Goal: Task Accomplishment & Management: Use online tool/utility

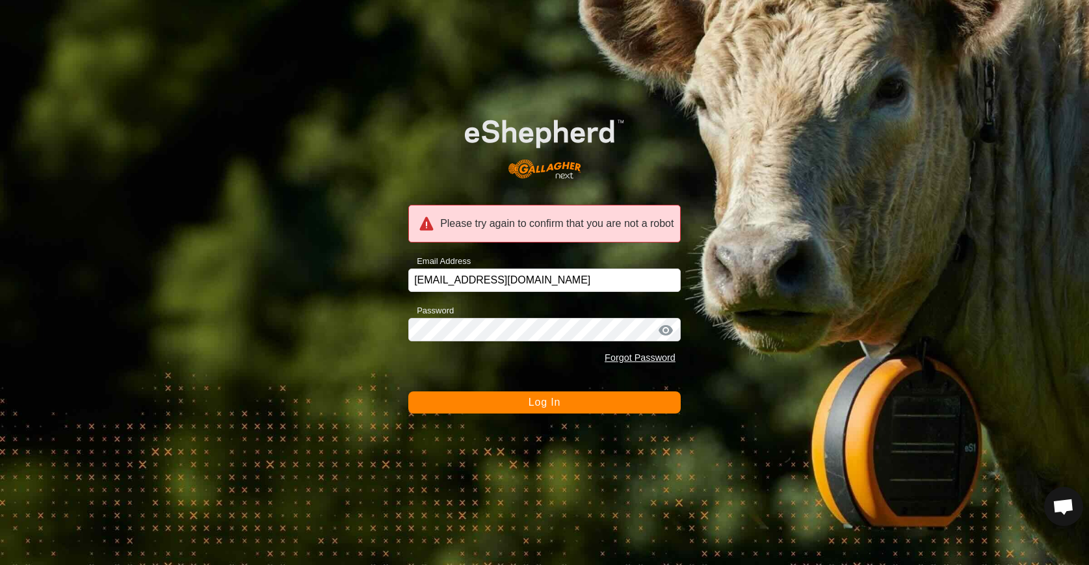
click at [550, 400] on span "Log In" at bounding box center [545, 402] width 32 height 11
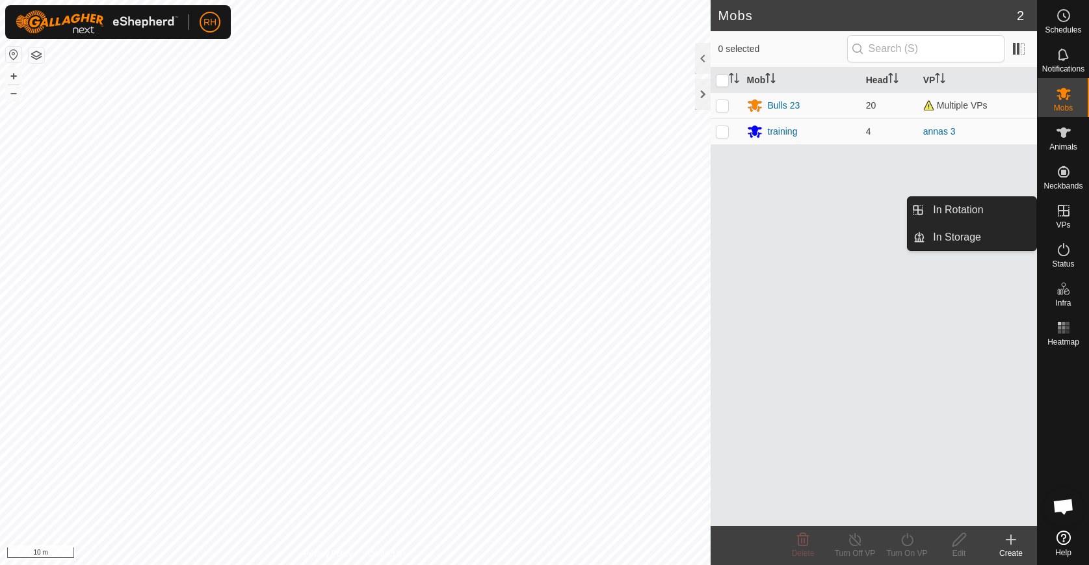
click at [1062, 216] on icon at bounding box center [1064, 211] width 12 height 12
click at [1008, 215] on link "In Rotation" at bounding box center [981, 210] width 111 height 26
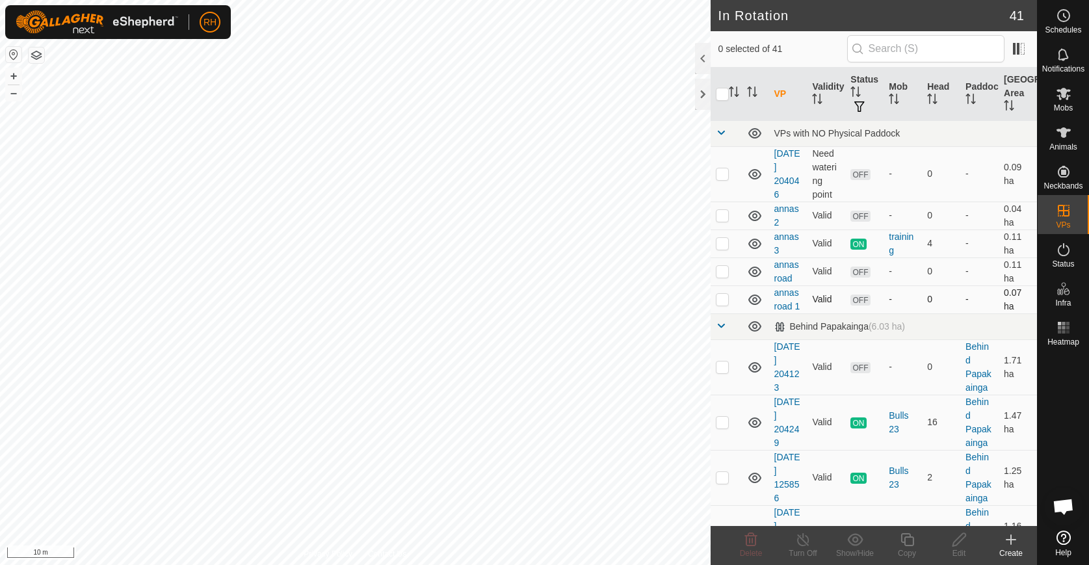
checkbox input "true"
click at [962, 537] on icon at bounding box center [960, 540] width 16 height 16
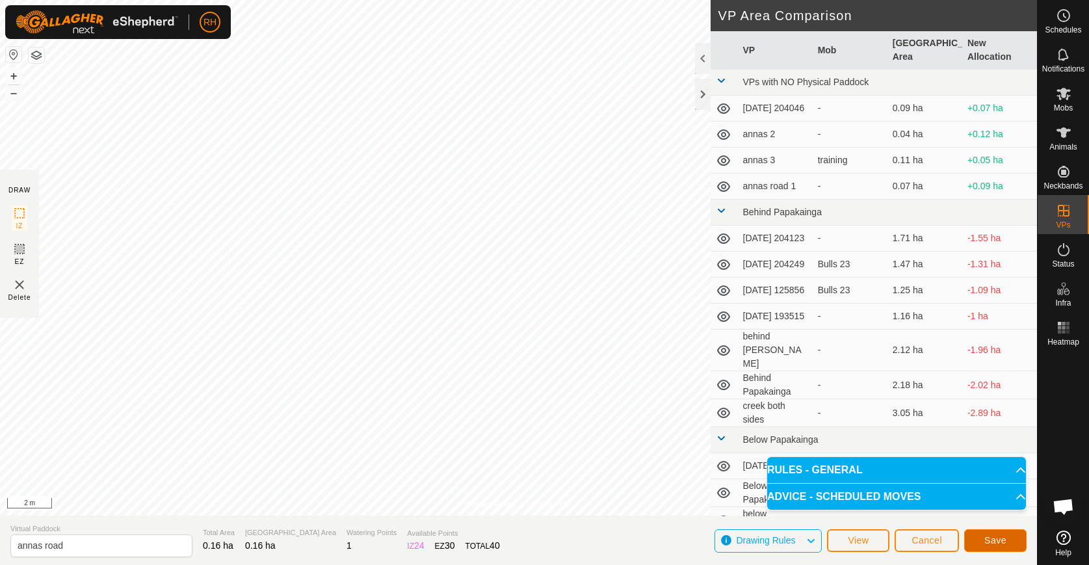
click at [1004, 538] on span "Save" at bounding box center [996, 540] width 22 height 10
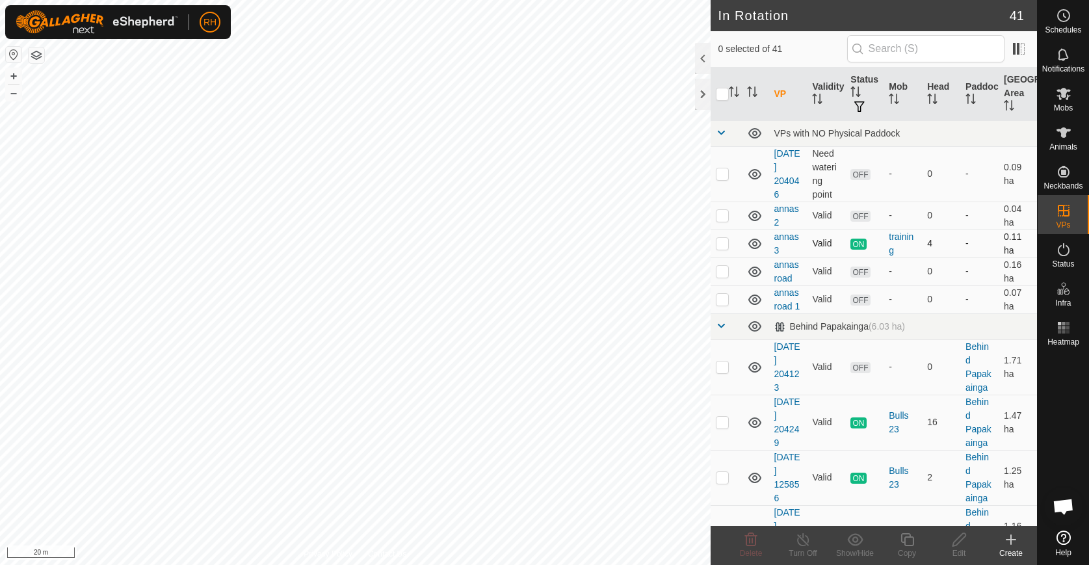
click at [719, 245] on div "In Rotation 41 0 selected of 41 VP Validity Status Mob Head Paddock Grazing Are…" at bounding box center [518, 282] width 1037 height 565
click at [1008, 536] on icon at bounding box center [1012, 540] width 16 height 16
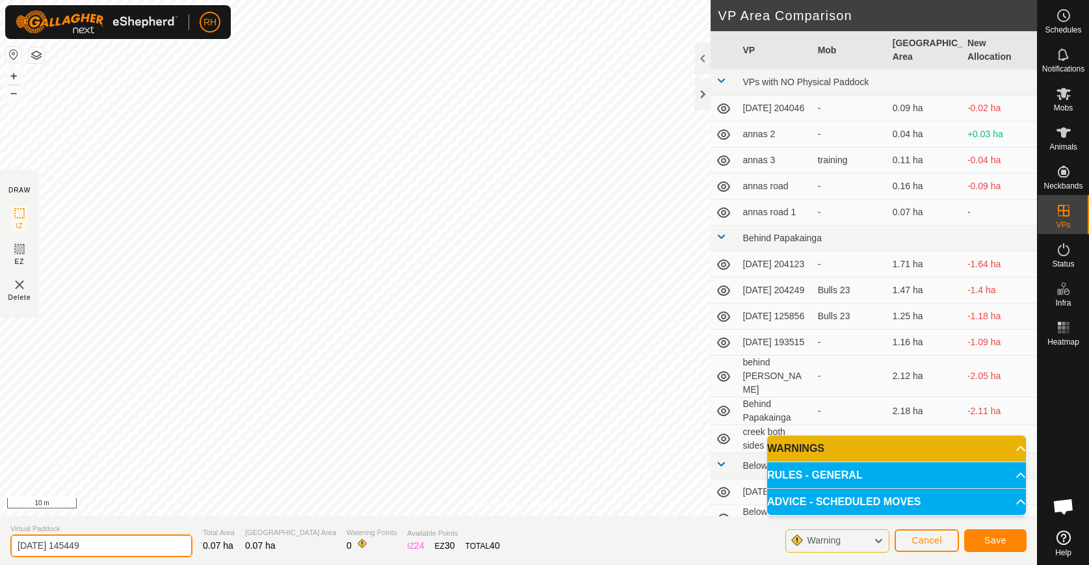
click at [43, 548] on input "[DATE] 145449" at bounding box center [101, 546] width 182 height 23
click at [44, 548] on input "[DATE] 145449" at bounding box center [101, 546] width 182 height 23
type input "[PERSON_NAME] opp yards"
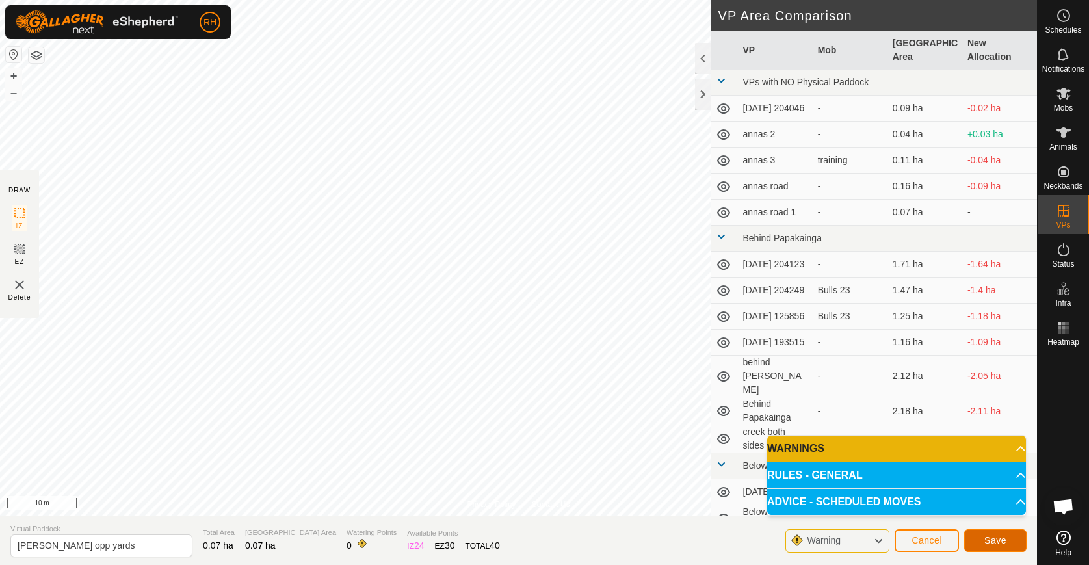
click at [1004, 540] on span "Save" at bounding box center [996, 540] width 22 height 10
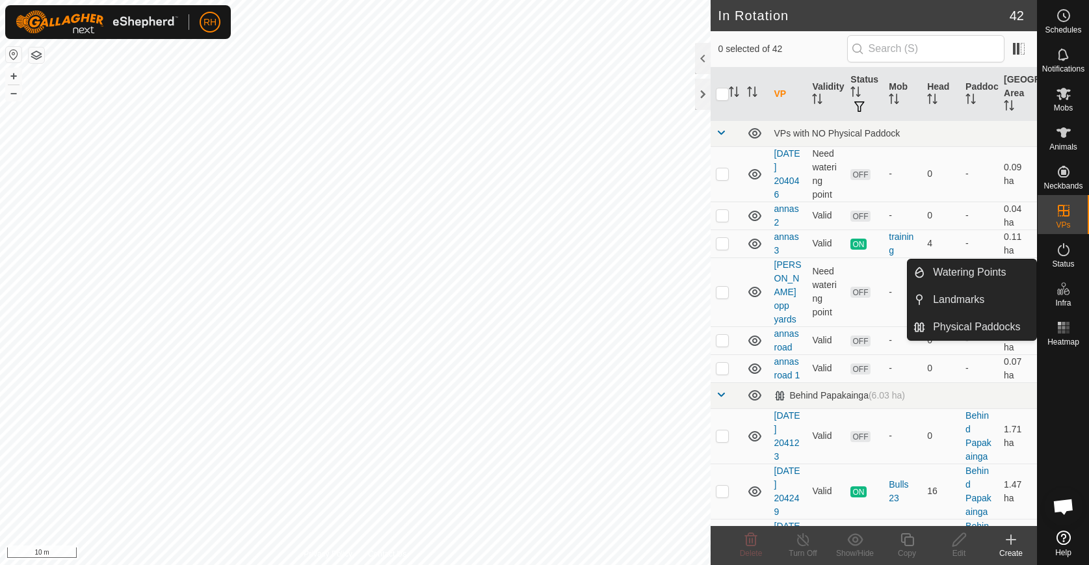
click at [1062, 291] on icon at bounding box center [1060, 292] width 7 height 7
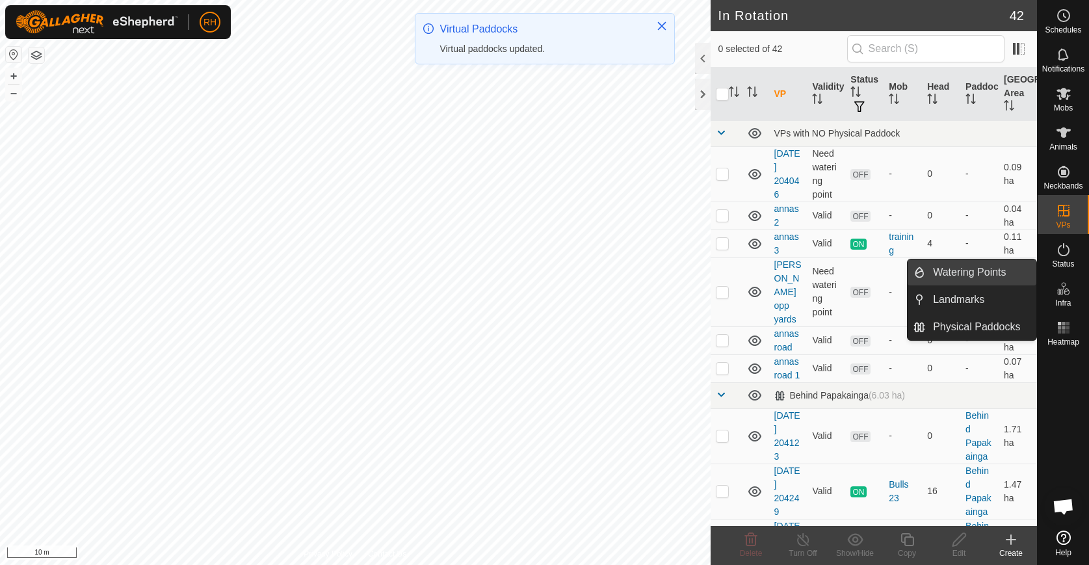
click at [976, 271] on link "Watering Points" at bounding box center [981, 273] width 111 height 26
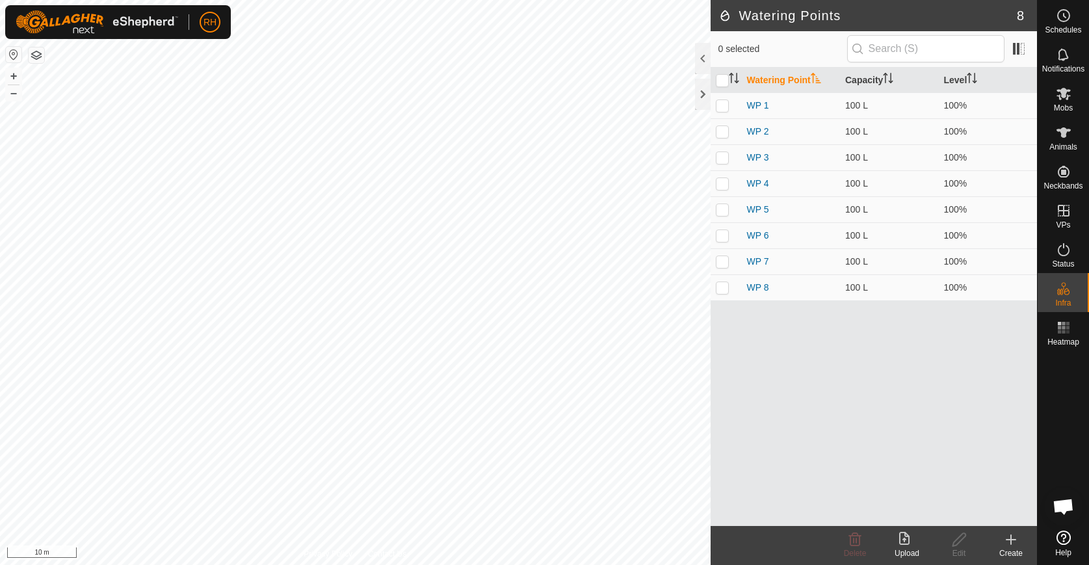
click at [1006, 546] on icon at bounding box center [1012, 540] width 16 height 16
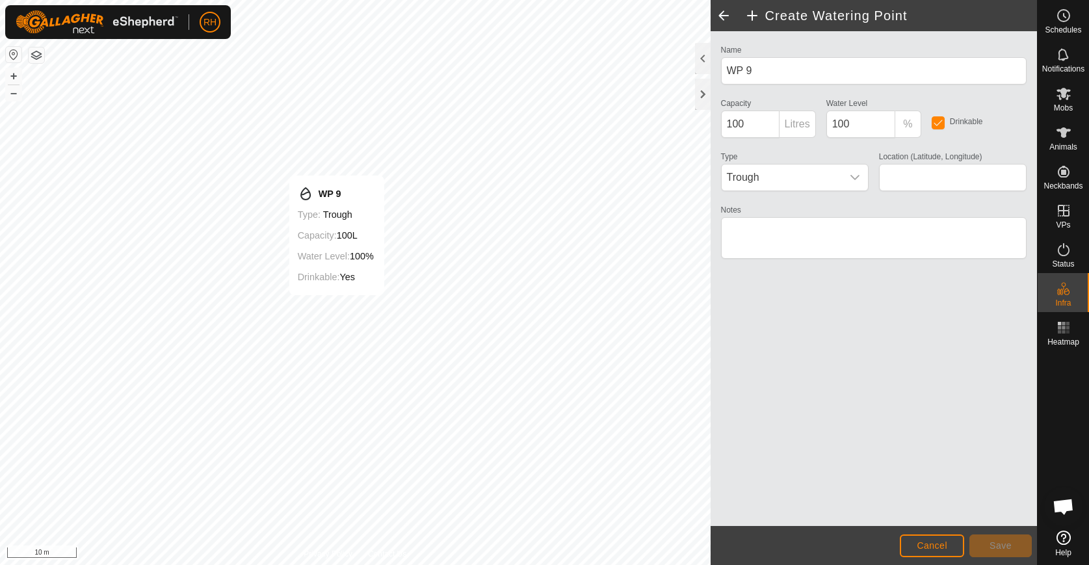
type input "-39.847757, 176.966738"
click at [996, 546] on span "Save" at bounding box center [1001, 546] width 22 height 10
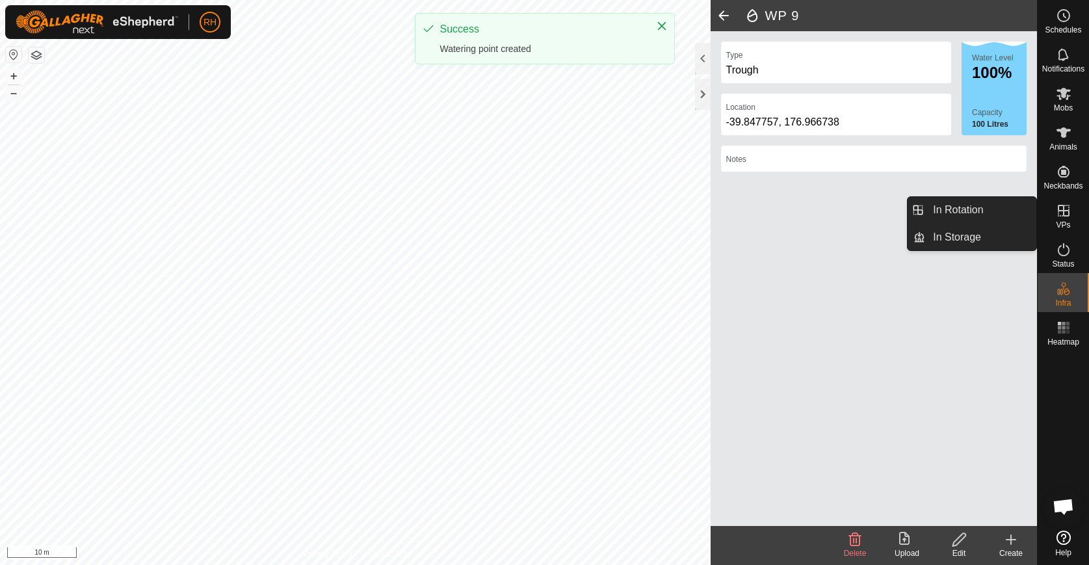
click at [1063, 222] on span "VPs" at bounding box center [1063, 225] width 14 height 8
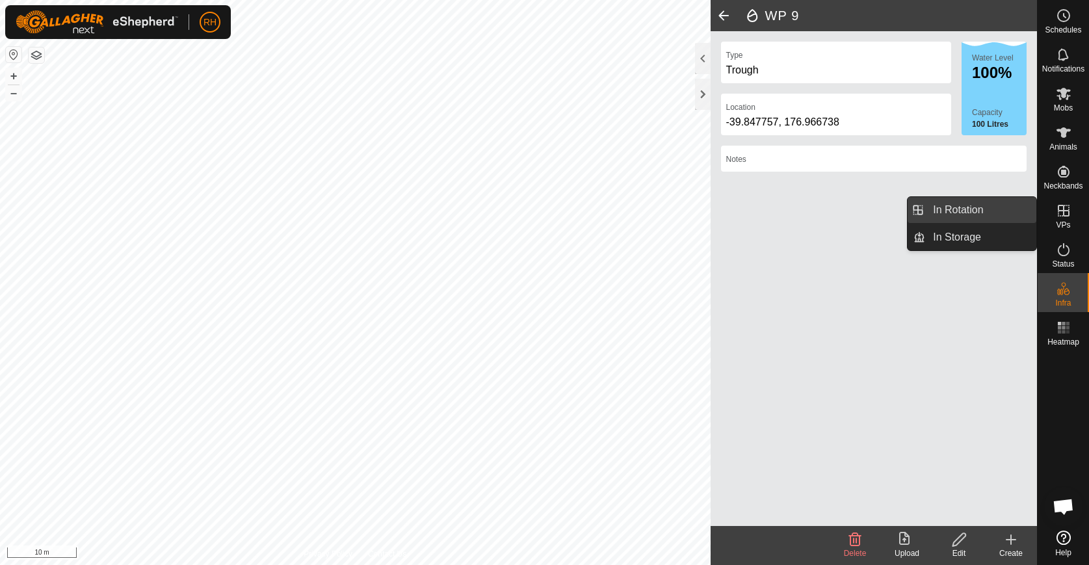
click at [974, 207] on link "In Rotation" at bounding box center [981, 210] width 111 height 26
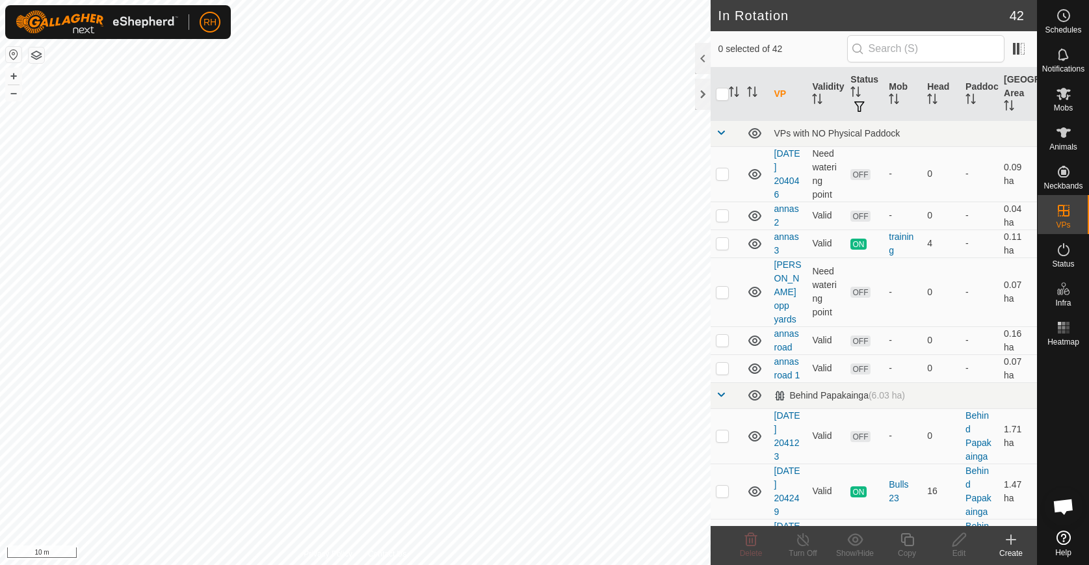
click at [1008, 544] on icon at bounding box center [1012, 540] width 16 height 16
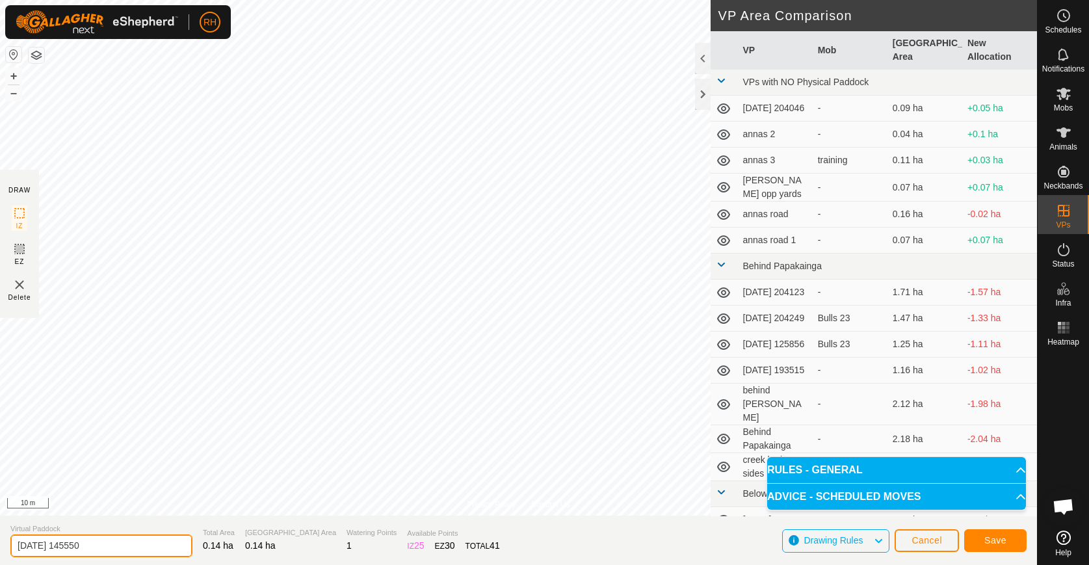
click at [111, 546] on input "[DATE] 145550" at bounding box center [101, 546] width 182 height 23
type input "[PERSON_NAME] opp yards 1"
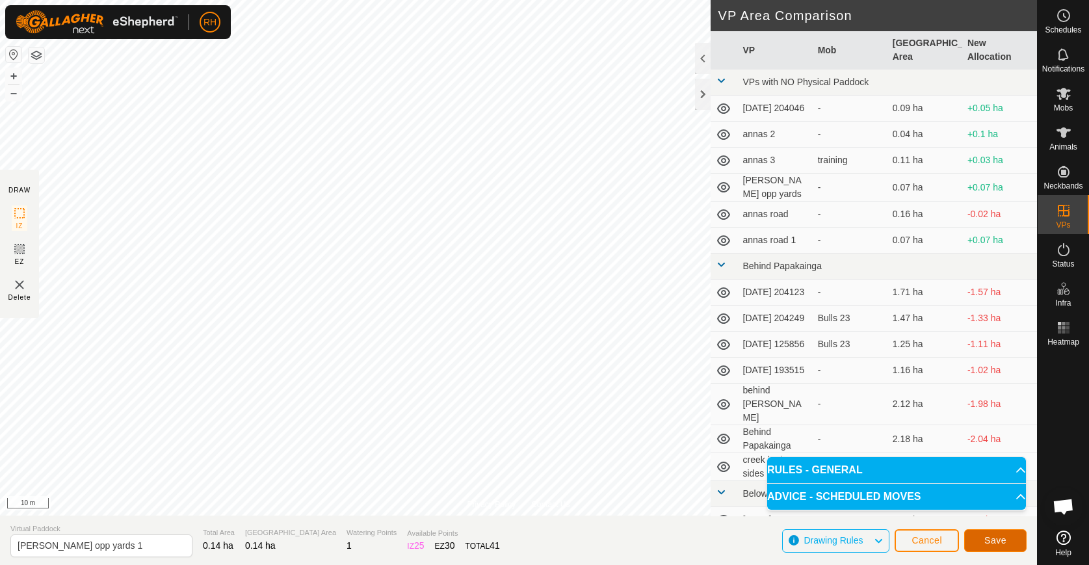
click at [985, 542] on span "Save" at bounding box center [996, 540] width 22 height 10
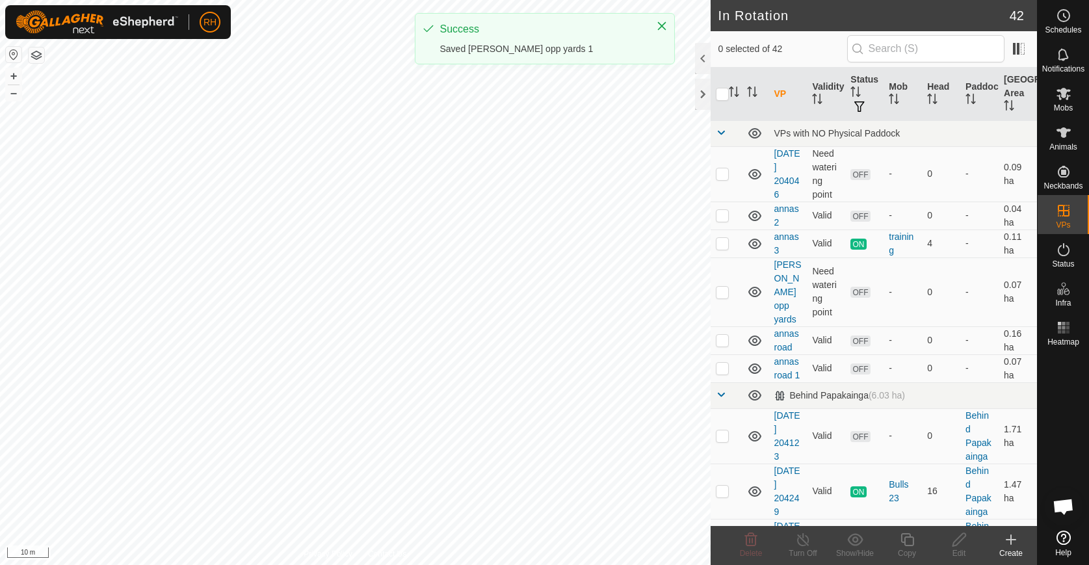
click at [1013, 544] on icon at bounding box center [1012, 540] width 16 height 16
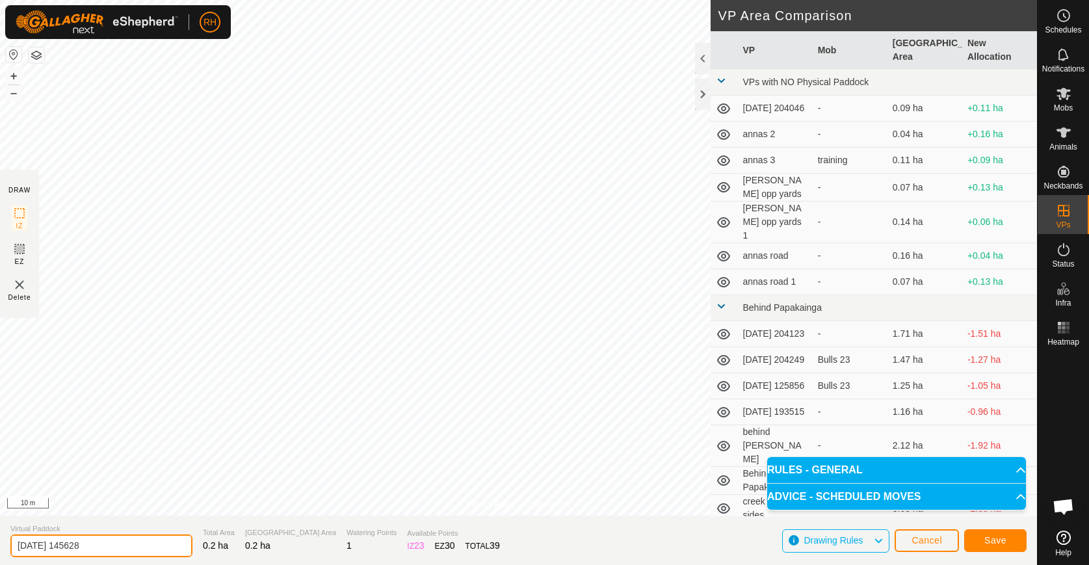
click at [124, 546] on input "[DATE] 145628" at bounding box center [101, 546] width 182 height 23
type input "[PERSON_NAME] opp yards 2"
click at [996, 543] on span "Save" at bounding box center [996, 540] width 22 height 10
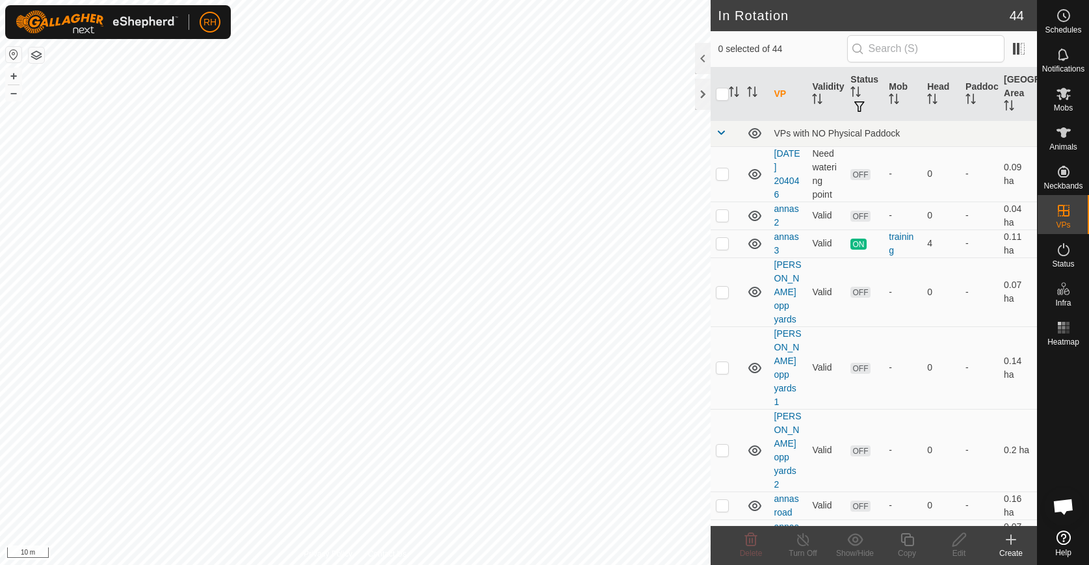
click at [1011, 546] on icon at bounding box center [1012, 540] width 16 height 16
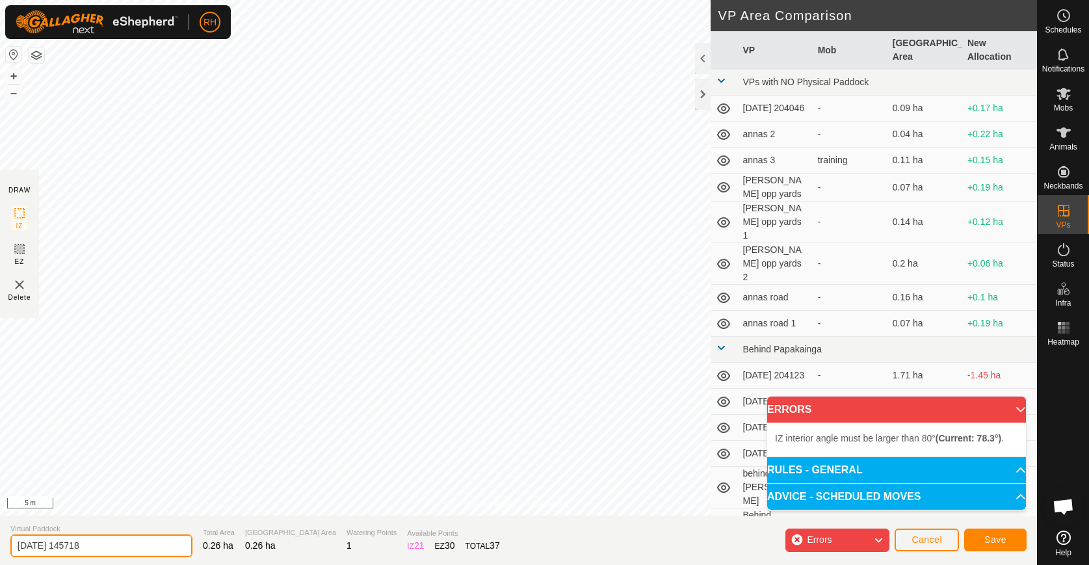
click at [119, 546] on input "[DATE] 145718" at bounding box center [101, 546] width 182 height 23
type input "[PERSON_NAME] opp yards 3"
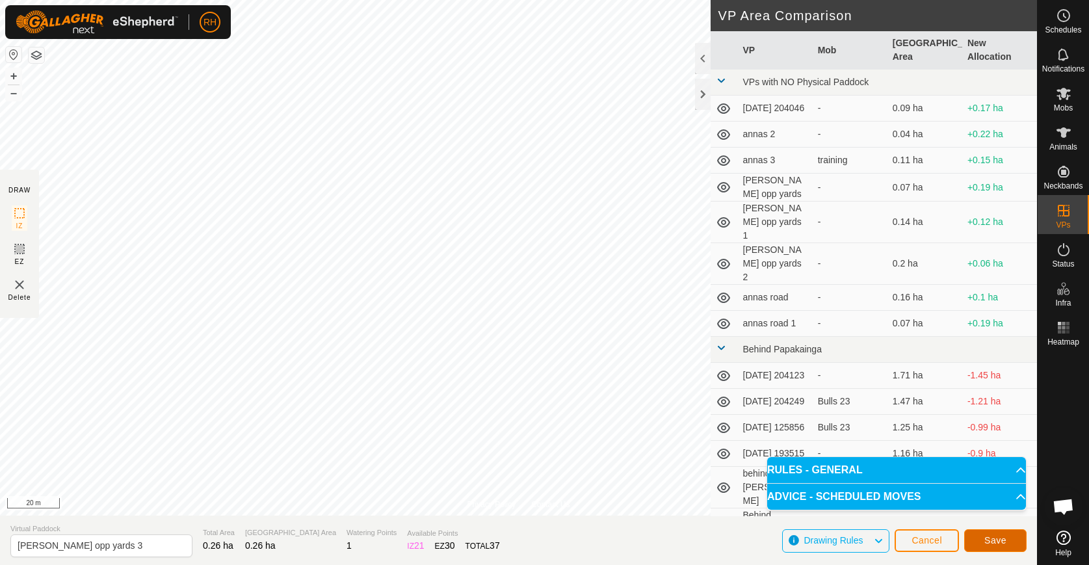
click at [1002, 544] on span "Save" at bounding box center [996, 540] width 22 height 10
